Goal: Task Accomplishment & Management: Use online tool/utility

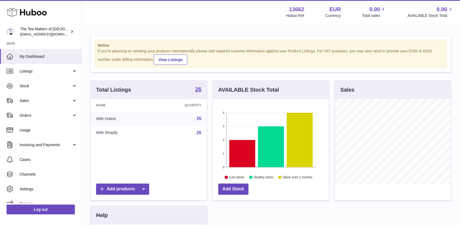
scroll to position [85, 116]
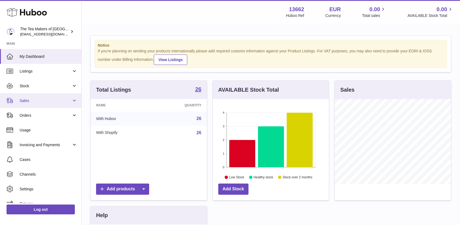
click at [25, 100] on span "Sales" at bounding box center [46, 100] width 52 height 5
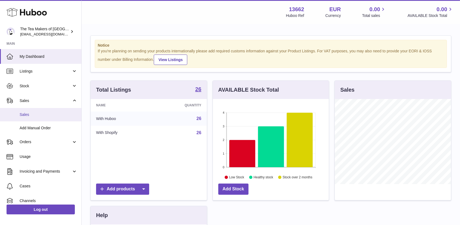
click at [29, 112] on span "Sales" at bounding box center [49, 114] width 58 height 5
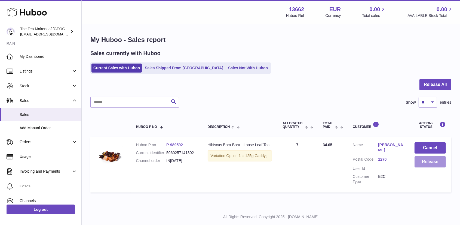
click at [424, 158] on button "Release" at bounding box center [430, 161] width 31 height 11
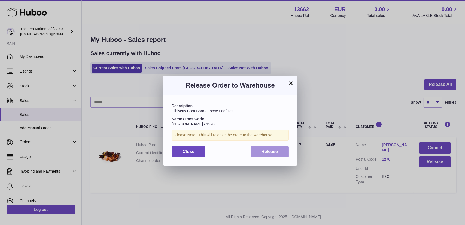
click at [262, 151] on span "Release" at bounding box center [269, 151] width 17 height 5
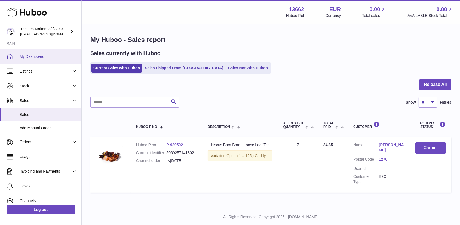
click at [38, 56] on span "My Dashboard" at bounding box center [49, 56] width 58 height 5
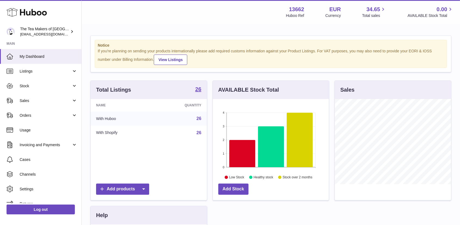
scroll to position [85, 116]
